Goal: Transaction & Acquisition: Purchase product/service

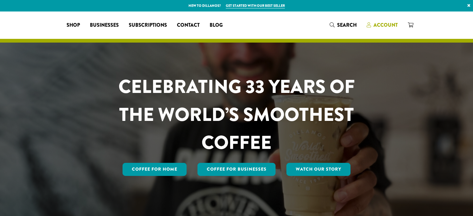
click at [381, 23] on span "Account" at bounding box center [386, 24] width 24 height 7
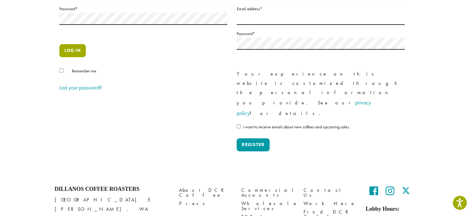
type input "**********"
drag, startPoint x: 78, startPoint y: 51, endPoint x: 78, endPoint y: 48, distance: 3.1
click at [78, 51] on button "Log in" at bounding box center [72, 50] width 26 height 13
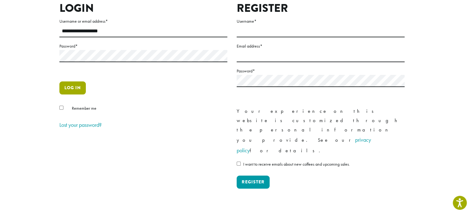
scroll to position [31, 0]
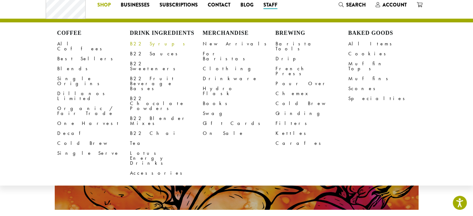
scroll to position [31, 0]
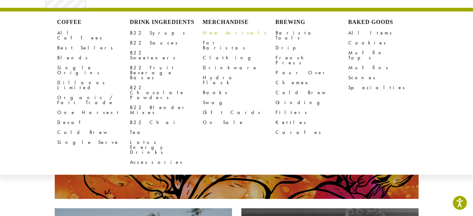
click at [218, 31] on link "New Arrivals" at bounding box center [239, 33] width 73 height 10
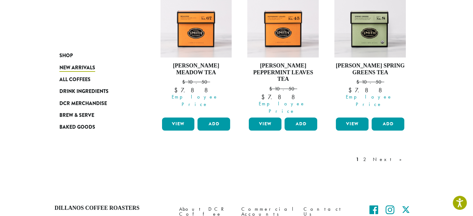
scroll to position [625, 0]
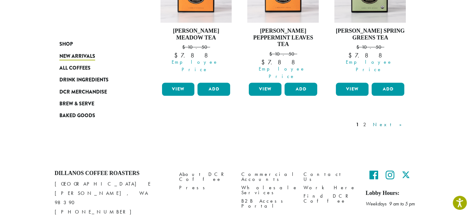
click at [397, 121] on link "Next »" at bounding box center [390, 124] width 36 height 7
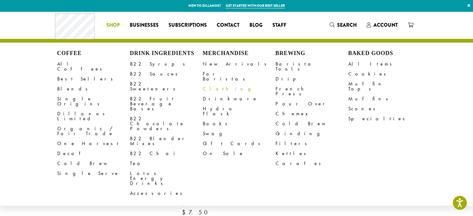
click at [207, 84] on link "Clothing" at bounding box center [239, 89] width 73 height 10
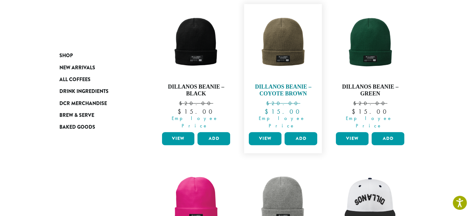
scroll to position [249, 0]
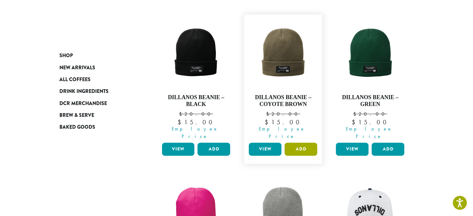
click at [309, 143] on button "Add" at bounding box center [301, 149] width 33 height 13
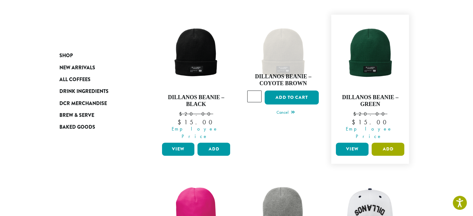
click at [388, 143] on button "Add" at bounding box center [388, 149] width 33 height 13
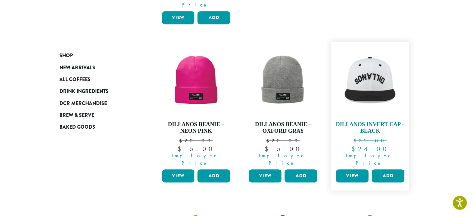
scroll to position [370, 0]
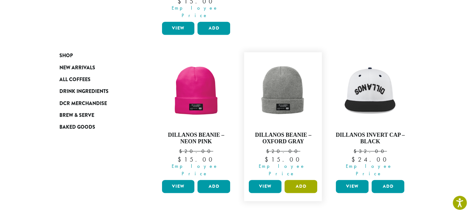
click at [306, 180] on button "Add" at bounding box center [301, 186] width 33 height 13
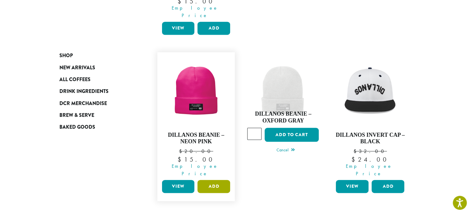
click at [219, 180] on button "Add" at bounding box center [214, 186] width 33 height 13
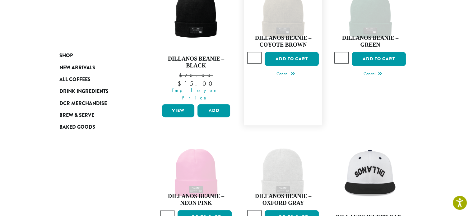
scroll to position [277, 0]
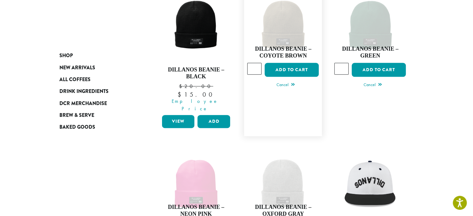
type input "*"
click at [256, 63] on input "*" at bounding box center [254, 69] width 14 height 12
click at [346, 95] on link "Dillanos Beanie – Green $ 20.00 Original price was: $20.00. $ 15.00 Current pri…" at bounding box center [370, 61] width 72 height 143
click at [297, 63] on button "Add to cart" at bounding box center [292, 70] width 54 height 14
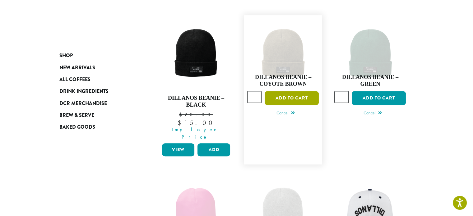
scroll to position [214, 0]
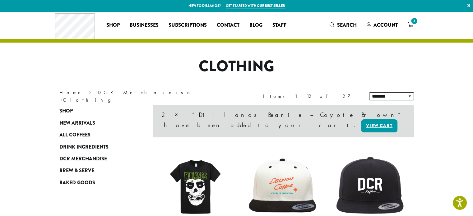
click at [415, 23] on span "2" at bounding box center [414, 21] width 8 height 8
click at [412, 22] on span "2" at bounding box center [414, 21] width 8 height 8
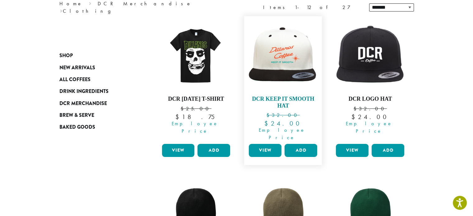
scroll to position [124, 0]
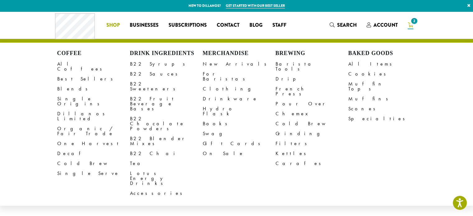
click at [108, 25] on span "Shop" at bounding box center [112, 25] width 13 height 8
click at [218, 84] on link "Clothing" at bounding box center [239, 89] width 73 height 10
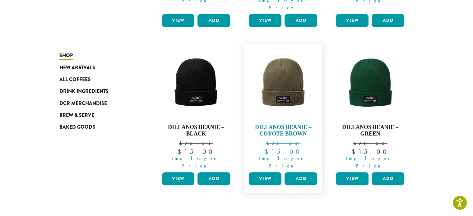
scroll to position [404, 0]
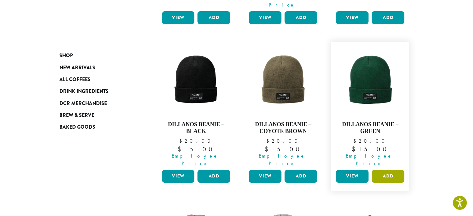
scroll to position [249, 0]
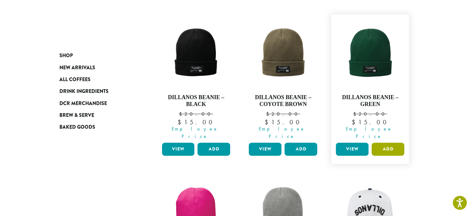
click at [391, 143] on button "Add" at bounding box center [388, 149] width 33 height 13
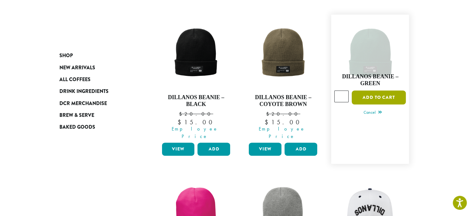
click at [377, 91] on button "Add to cart" at bounding box center [379, 98] width 54 height 14
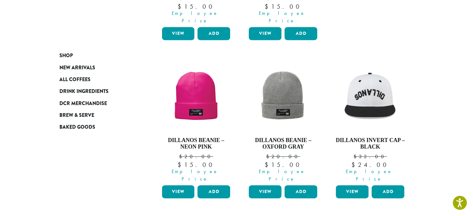
scroll to position [404, 0]
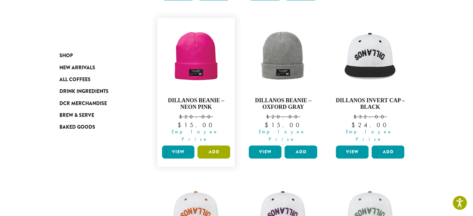
click at [218, 146] on button "Add" at bounding box center [214, 152] width 33 height 13
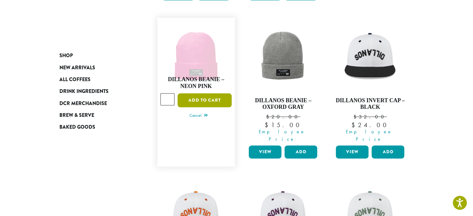
click at [209, 93] on button "Add to cart" at bounding box center [205, 100] width 54 height 14
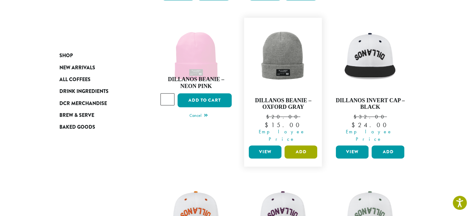
click at [302, 146] on button "Add" at bounding box center [301, 152] width 33 height 13
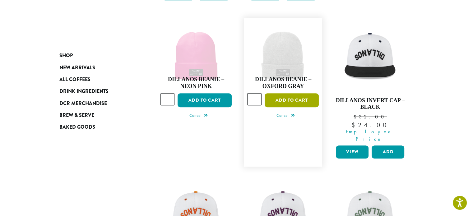
click at [306, 93] on button "Add to cart" at bounding box center [292, 100] width 54 height 14
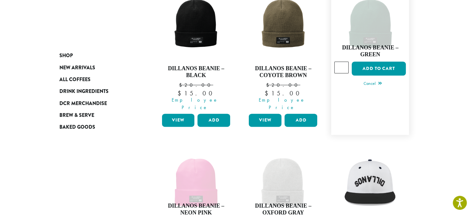
scroll to position [218, 0]
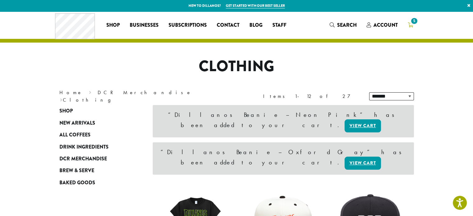
click at [412, 22] on span "5" at bounding box center [414, 21] width 8 height 8
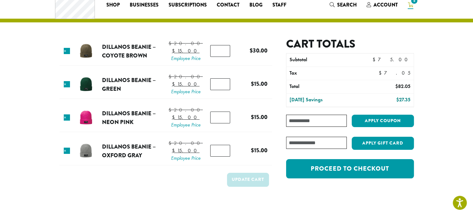
scroll to position [31, 0]
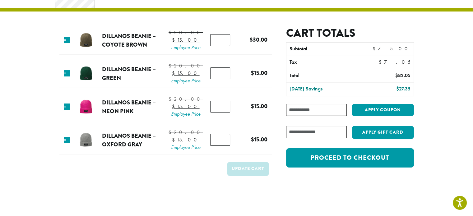
click at [223, 46] on input "*" at bounding box center [220, 40] width 20 height 12
type input "*"
click at [221, 46] on input "*" at bounding box center [220, 40] width 20 height 12
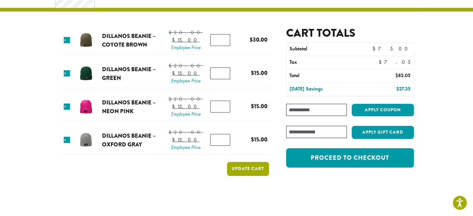
click at [252, 176] on button "Update cart" at bounding box center [248, 169] width 42 height 14
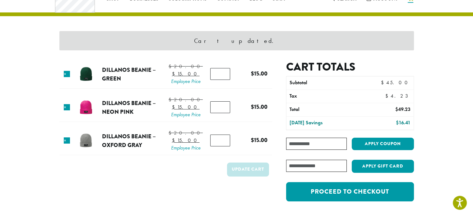
scroll to position [26, 0]
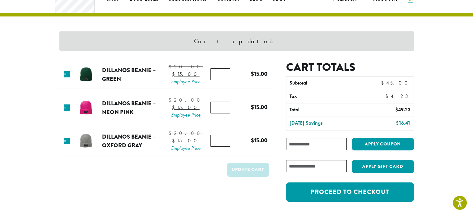
type input "*"
click at [222, 147] on input "*" at bounding box center [220, 141] width 20 height 12
click at [224, 147] on input "*" at bounding box center [220, 141] width 20 height 12
click at [242, 177] on button "Update cart" at bounding box center [248, 170] width 42 height 14
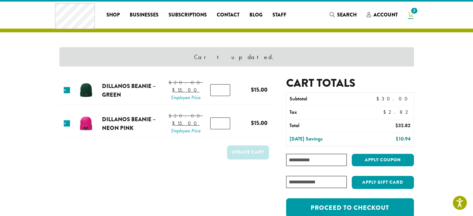
scroll to position [0, 0]
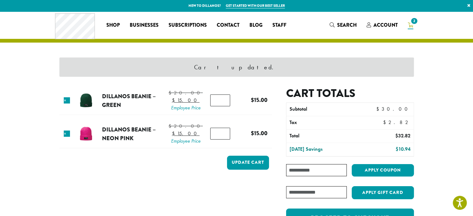
type input "*"
click at [222, 140] on input "*" at bounding box center [220, 134] width 20 height 12
click at [244, 170] on button "Update cart" at bounding box center [248, 163] width 42 height 14
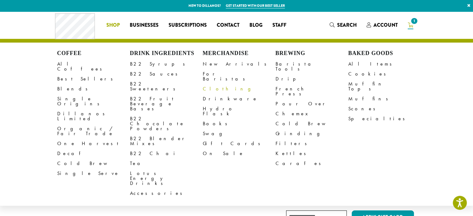
click at [207, 84] on link "Clothing" at bounding box center [239, 89] width 73 height 10
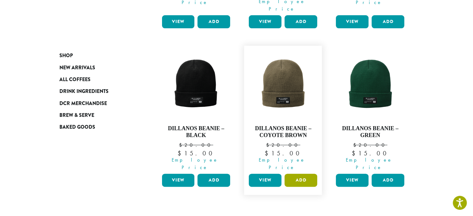
scroll to position [249, 0]
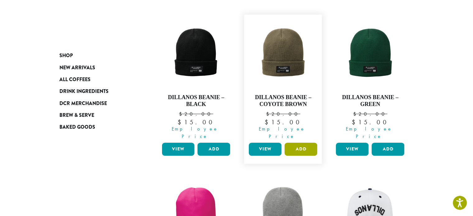
click at [302, 143] on button "Add" at bounding box center [301, 149] width 33 height 13
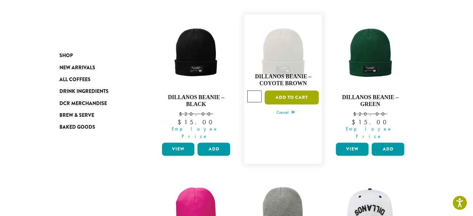
click at [288, 91] on button "Add to cart" at bounding box center [292, 98] width 54 height 14
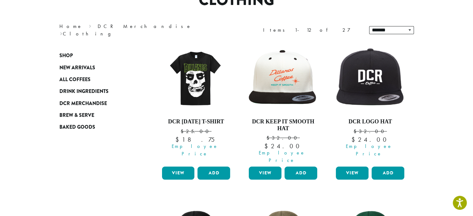
scroll to position [29, 0]
